Goal: Information Seeking & Learning: Check status

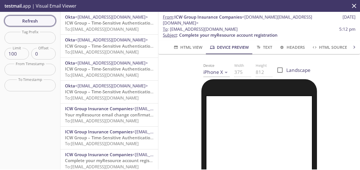
scroll to position [84, 0]
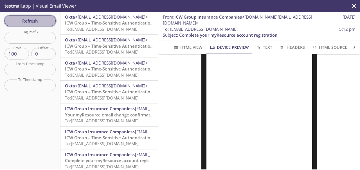
click at [39, 21] on span "Refresh" at bounding box center [30, 20] width 42 height 7
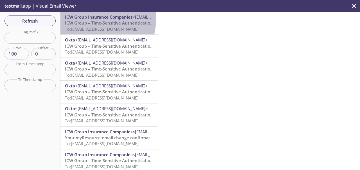
click at [87, 18] on span "ICW Group Insurance Companies" at bounding box center [99, 17] width 68 height 6
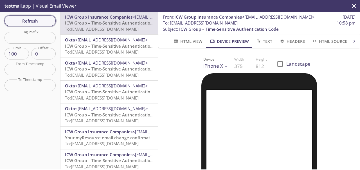
click at [41, 20] on span "Refresh" at bounding box center [30, 20] width 42 height 7
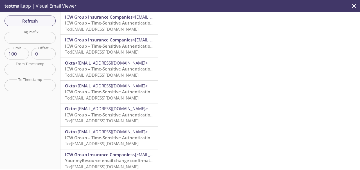
click at [110, 24] on span "ICW Group – Time-Sensitive Authentication Code" at bounding box center [115, 23] width 100 height 6
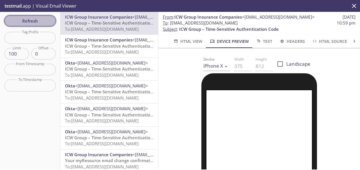
click at [46, 21] on span "Refresh" at bounding box center [30, 20] width 42 height 7
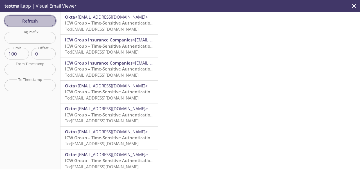
click at [35, 22] on span "Refresh" at bounding box center [30, 20] width 42 height 7
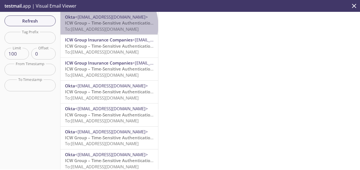
click at [108, 26] on span "ICW Group – Time-Sensitive Authentication Code" at bounding box center [115, 23] width 100 height 6
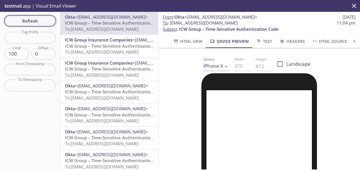
click at [34, 21] on span "Refresh" at bounding box center [30, 20] width 42 height 7
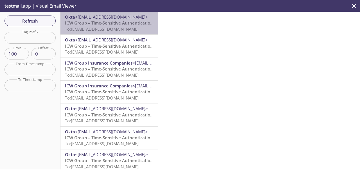
click at [129, 26] on span "To: [EMAIL_ADDRESS][DOMAIN_NAME]" at bounding box center [102, 29] width 74 height 6
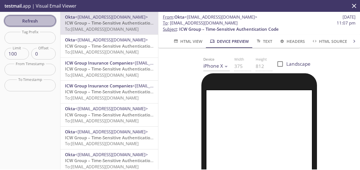
click at [37, 23] on span "Refresh" at bounding box center [30, 20] width 42 height 7
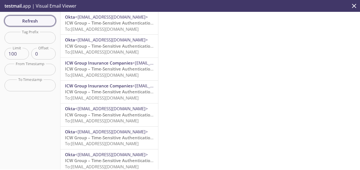
click at [46, 24] on span "Refresh" at bounding box center [30, 20] width 42 height 7
